Goal: Task Accomplishment & Management: Use online tool/utility

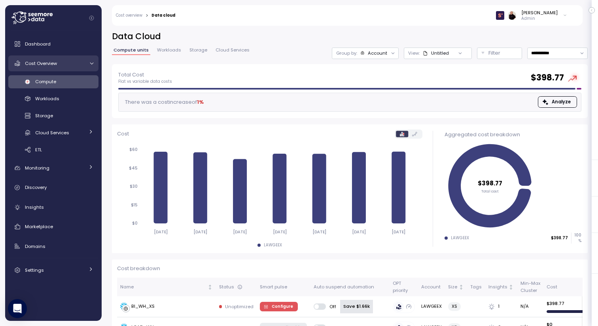
scroll to position [10, 0]
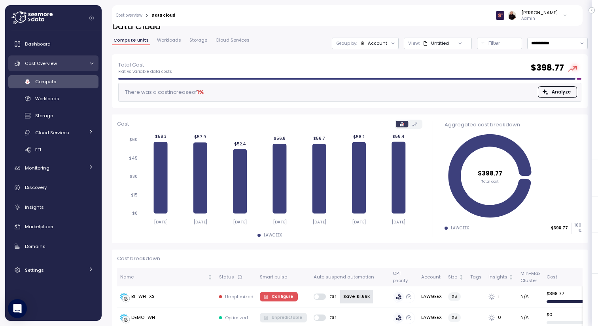
click at [52, 62] on span "Cost Overview" at bounding box center [41, 63] width 32 height 6
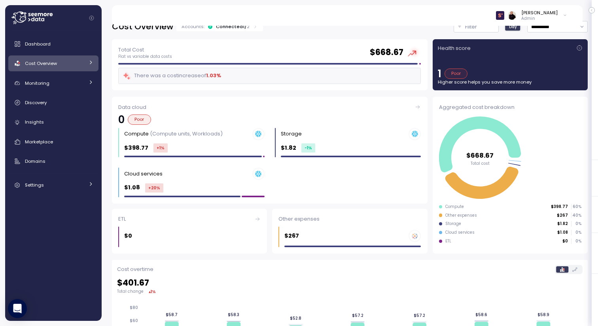
click at [463, 73] on div "Poor" at bounding box center [456, 73] width 23 height 10
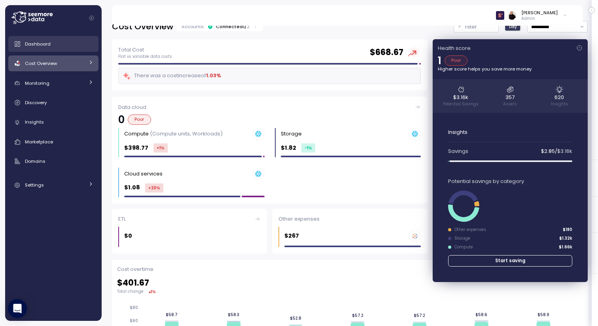
click at [50, 45] on div "Dashboard" at bounding box center [59, 44] width 68 height 8
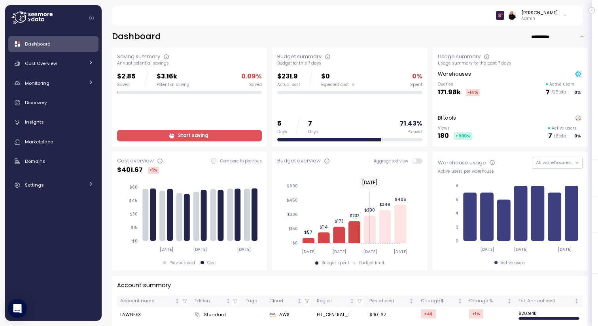
click at [591, 10] on icon "button" at bounding box center [591, 10] width 1 height 2
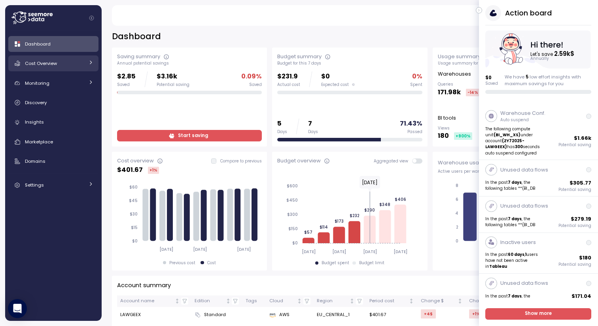
click at [43, 65] on span "Cost Overview" at bounding box center [41, 63] width 32 height 6
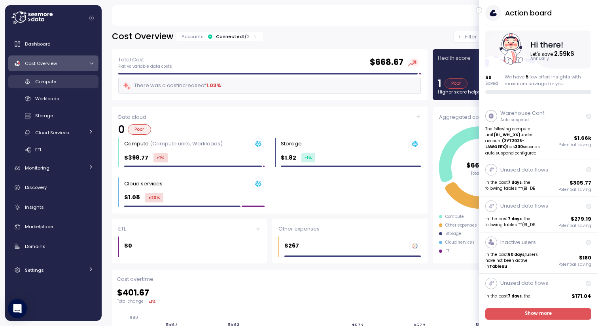
click at [55, 85] on link "Compute" at bounding box center [53, 81] width 90 height 13
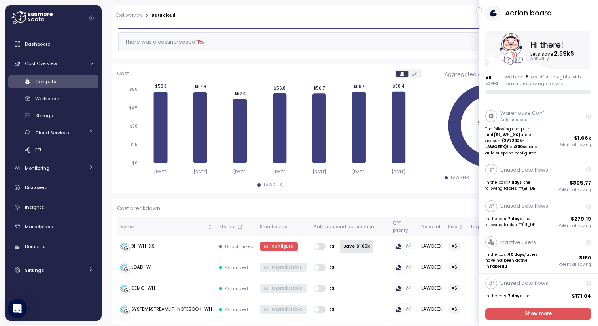
scroll to position [63, 0]
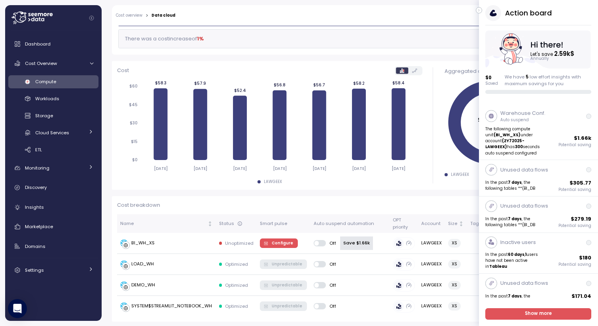
click at [482, 11] on button "button" at bounding box center [479, 10] width 6 height 6
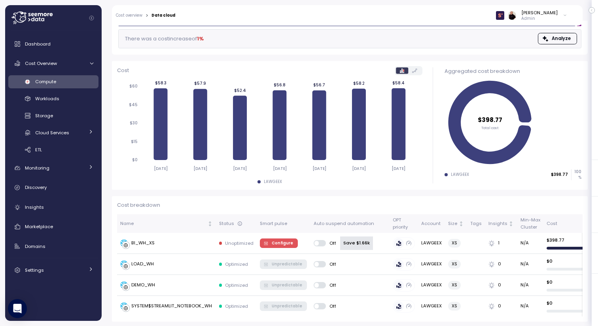
click at [566, 15] on icon at bounding box center [565, 15] width 2 height 1
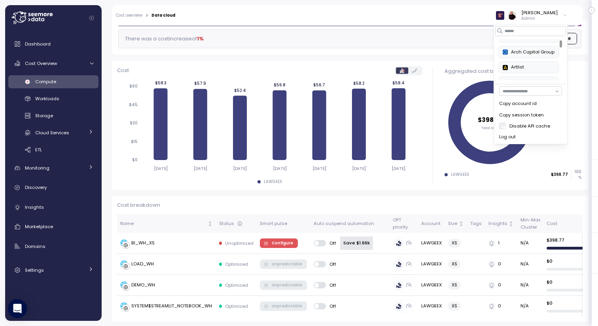
scroll to position [0, 0]
click at [529, 61] on div "Arch Capital Group" at bounding box center [529, 60] width 52 height 7
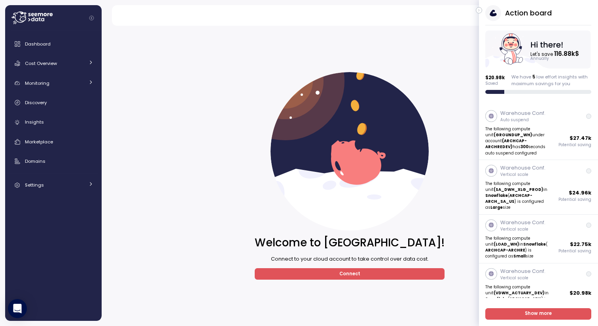
click at [483, 9] on div "Action board Let's save 116.88k $ Annually $ 20.98k Saved We have 5 low effort …" at bounding box center [538, 49] width 119 height 89
click at [480, 11] on icon "button" at bounding box center [480, 10] width 4 height 9
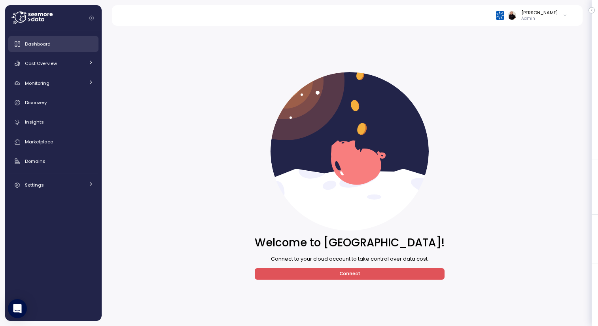
click at [39, 44] on span "Dashboard" at bounding box center [38, 44] width 26 height 6
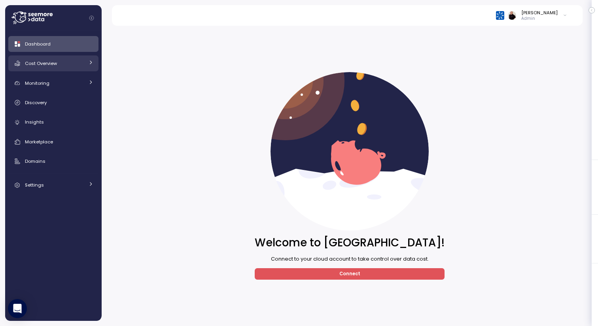
click at [52, 64] on span "Cost Overview" at bounding box center [41, 63] width 32 height 6
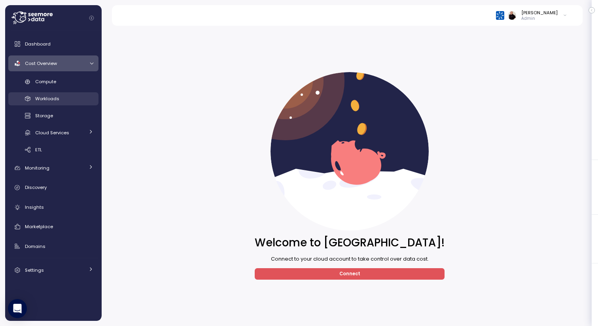
click at [50, 93] on link "Workloads" at bounding box center [53, 98] width 90 height 13
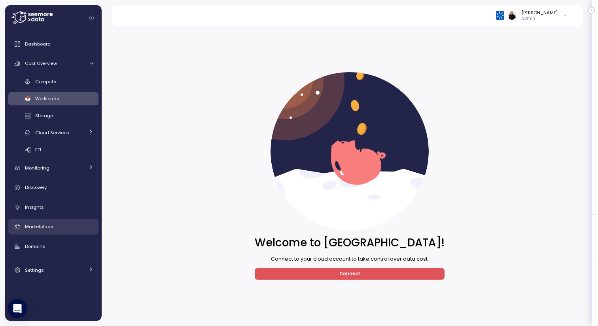
click at [54, 228] on div "Marketplace" at bounding box center [59, 226] width 68 height 8
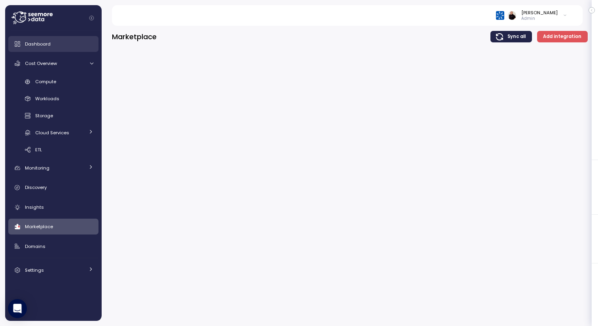
click at [40, 44] on span "Dashboard" at bounding box center [38, 44] width 26 height 6
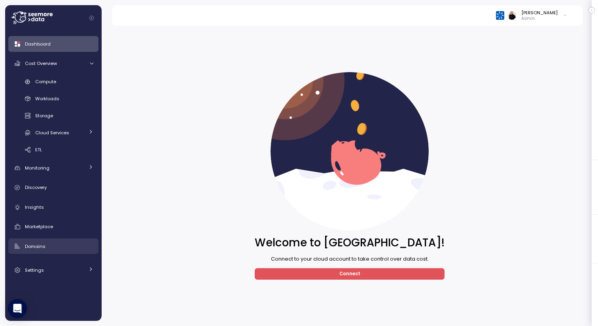
click at [45, 241] on link "Domains" at bounding box center [53, 246] width 90 height 16
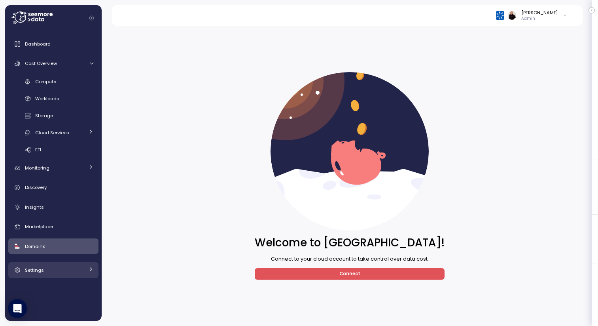
click at [38, 269] on span "Settings" at bounding box center [34, 270] width 19 height 6
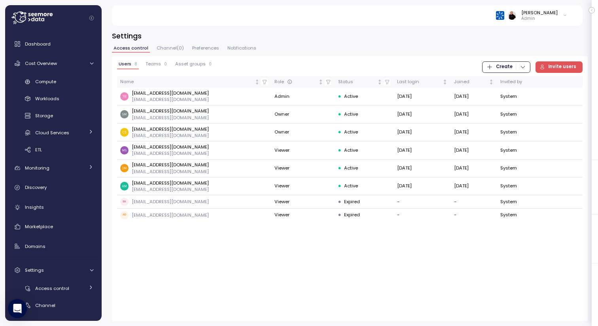
click at [176, 48] on span "Channel ( 0 )" at bounding box center [170, 48] width 27 height 4
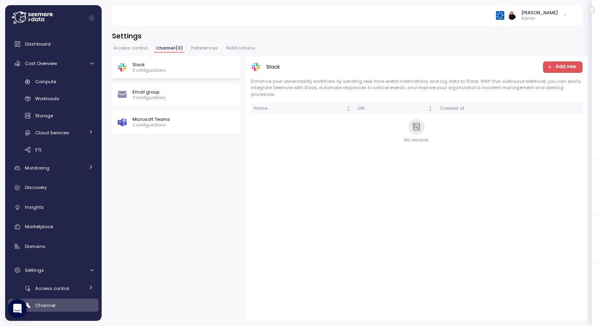
click at [205, 49] on span "Preferences" at bounding box center [204, 48] width 27 height 4
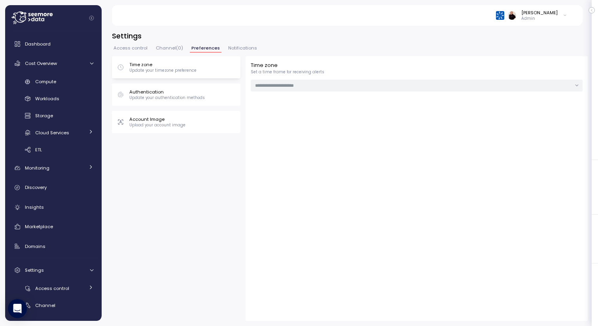
type input "***"
click at [36, 44] on span "Dashboard" at bounding box center [38, 44] width 26 height 6
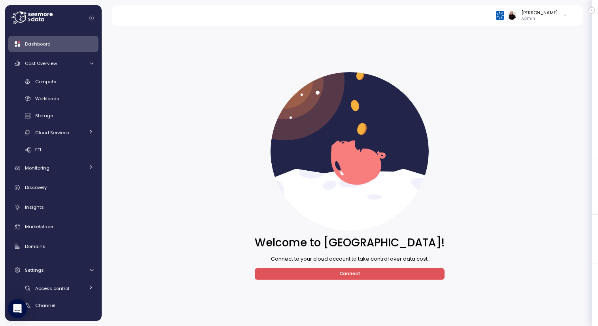
click at [565, 15] on icon at bounding box center [565, 15] width 4 height 9
click at [515, 49] on div "PayU" at bounding box center [529, 52] width 52 height 7
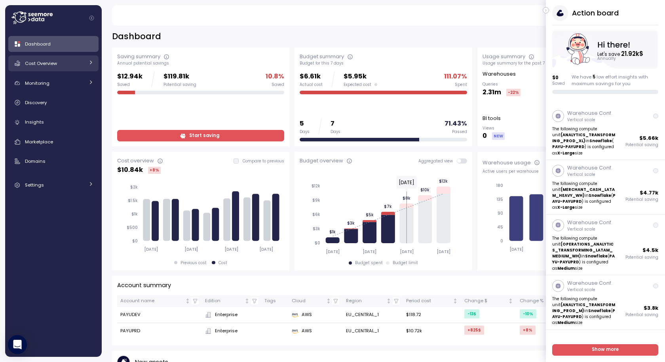
click at [41, 65] on span "Cost Overview" at bounding box center [41, 63] width 32 height 6
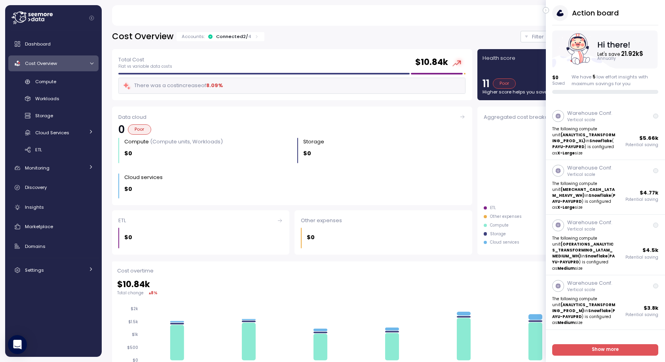
click at [546, 9] on icon "button" at bounding box center [546, 10] width 4 height 9
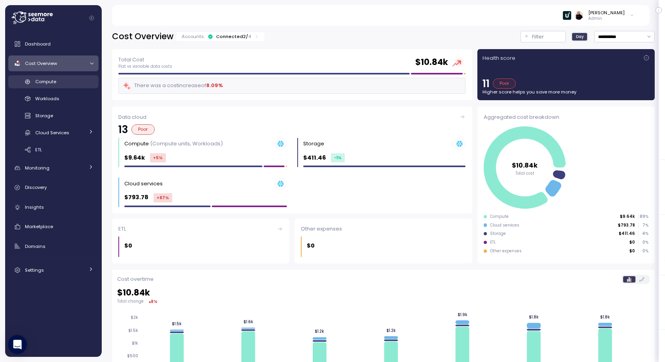
click at [66, 87] on link "Compute" at bounding box center [53, 81] width 90 height 13
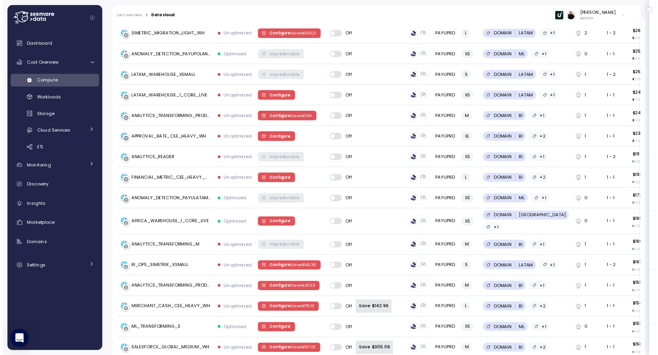
scroll to position [415, 0]
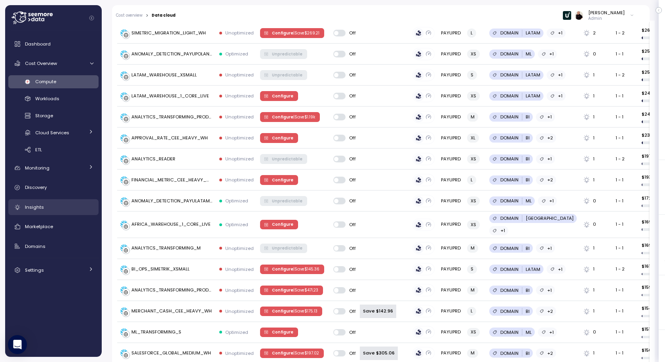
click at [45, 206] on div "Insights" at bounding box center [59, 207] width 68 height 8
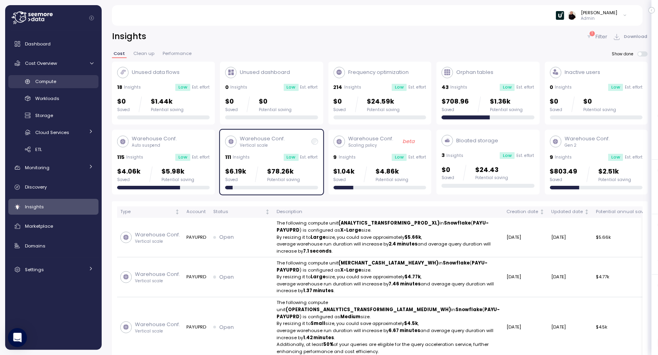
click at [53, 86] on link "Compute" at bounding box center [53, 81] width 90 height 13
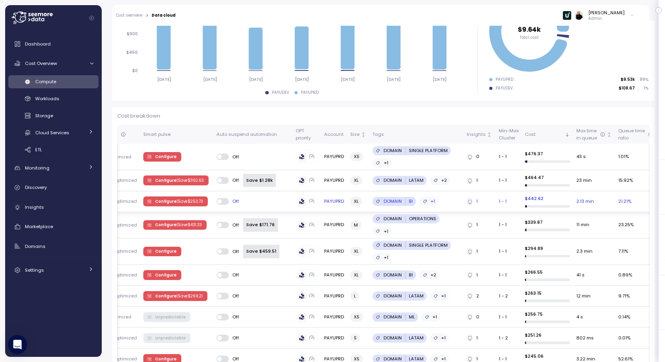
scroll to position [0, 118]
click at [563, 133] on icon "Sorted descending" at bounding box center [566, 135] width 6 height 6
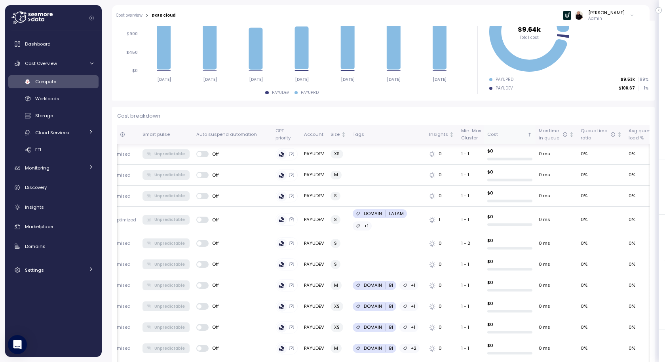
click at [529, 133] on icon "Sorted ascending" at bounding box center [529, 133] width 1 height 1
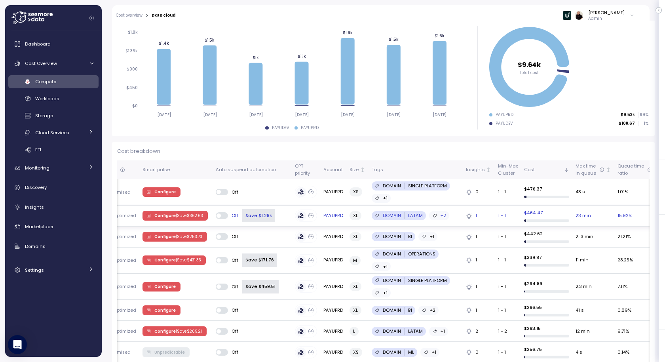
scroll to position [0, 0]
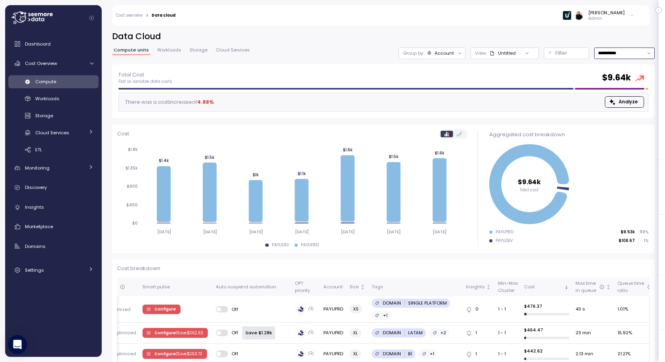
click at [617, 52] on input "**********" at bounding box center [624, 52] width 61 height 11
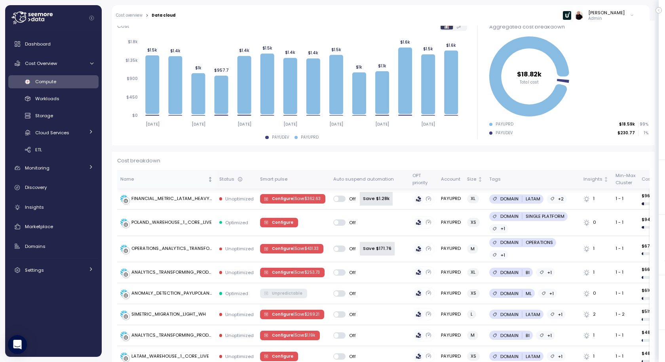
click at [209, 178] on icon "Not sorted" at bounding box center [210, 179] width 6 height 6
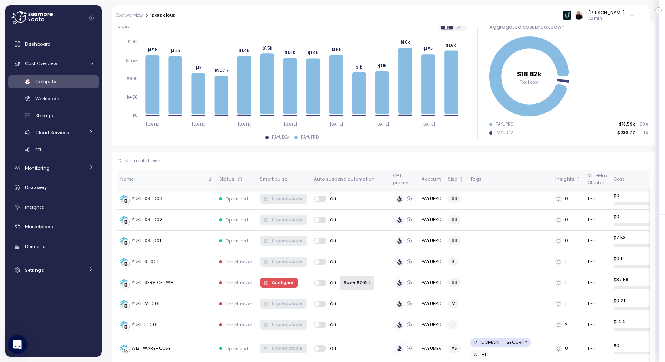
click at [208, 178] on icon "Sorted descending" at bounding box center [210, 179] width 6 height 6
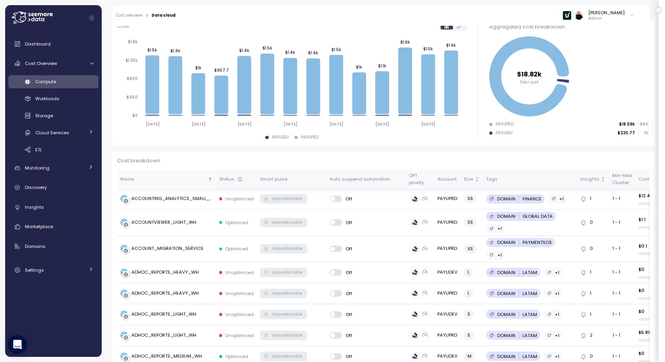
click at [208, 178] on icon "Sorted ascending" at bounding box center [210, 179] width 6 height 6
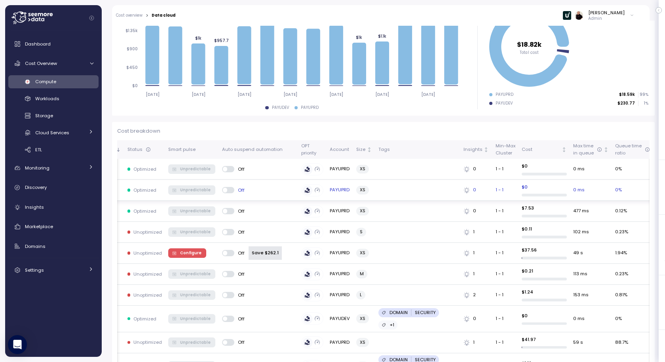
scroll to position [0, 91]
click at [565, 148] on icon "Not sorted" at bounding box center [565, 149] width 0 height 4
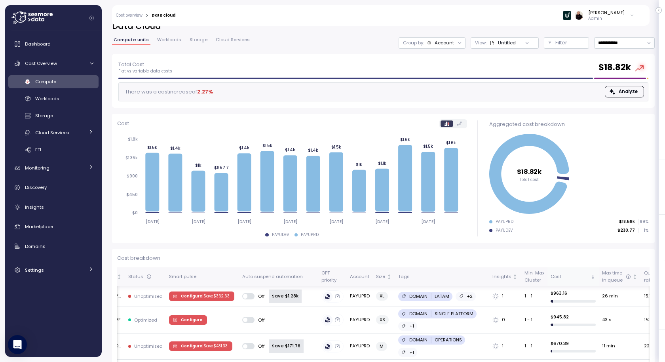
scroll to position [0, 0]
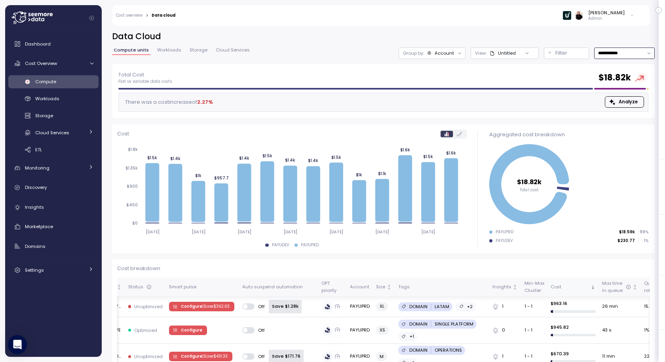
click at [618, 53] on input "**********" at bounding box center [624, 52] width 61 height 11
type input "**********"
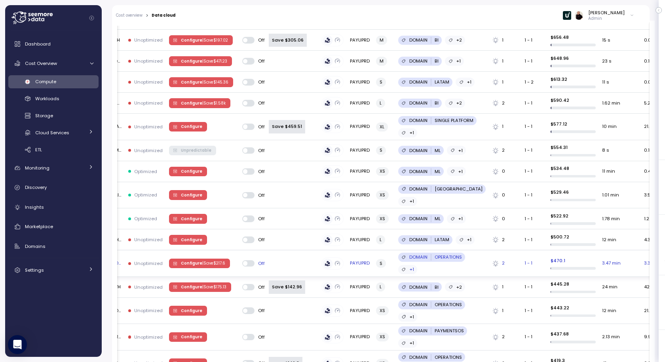
scroll to position [604, 0]
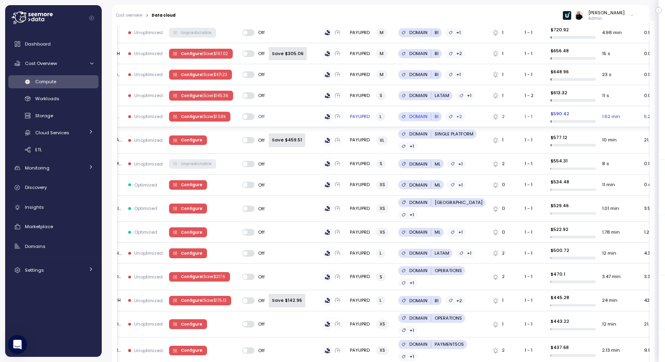
click at [208, 114] on p "| Save $ 1.58k" at bounding box center [213, 117] width 23 height 6
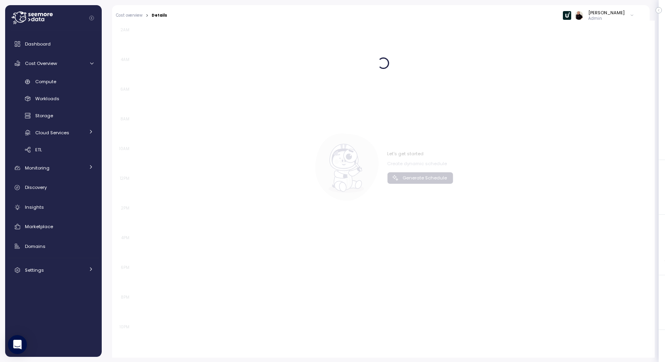
scroll to position [470, 0]
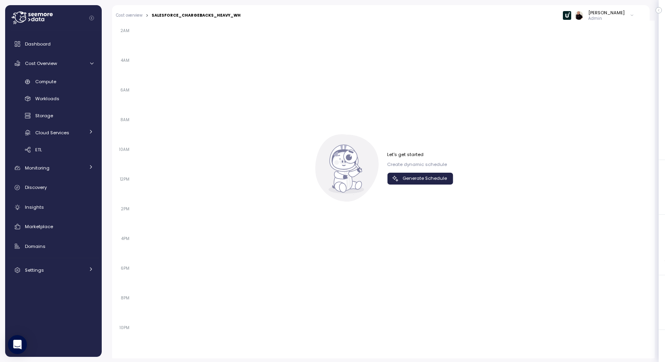
click at [406, 180] on span "Generate Schedule" at bounding box center [424, 178] width 44 height 11
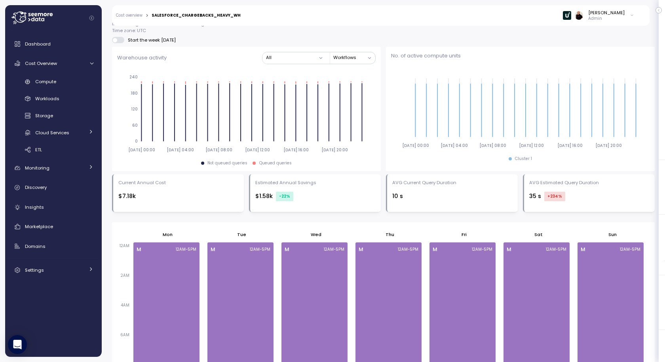
scroll to position [307, 0]
